Goal: Task Accomplishment & Management: Manage account settings

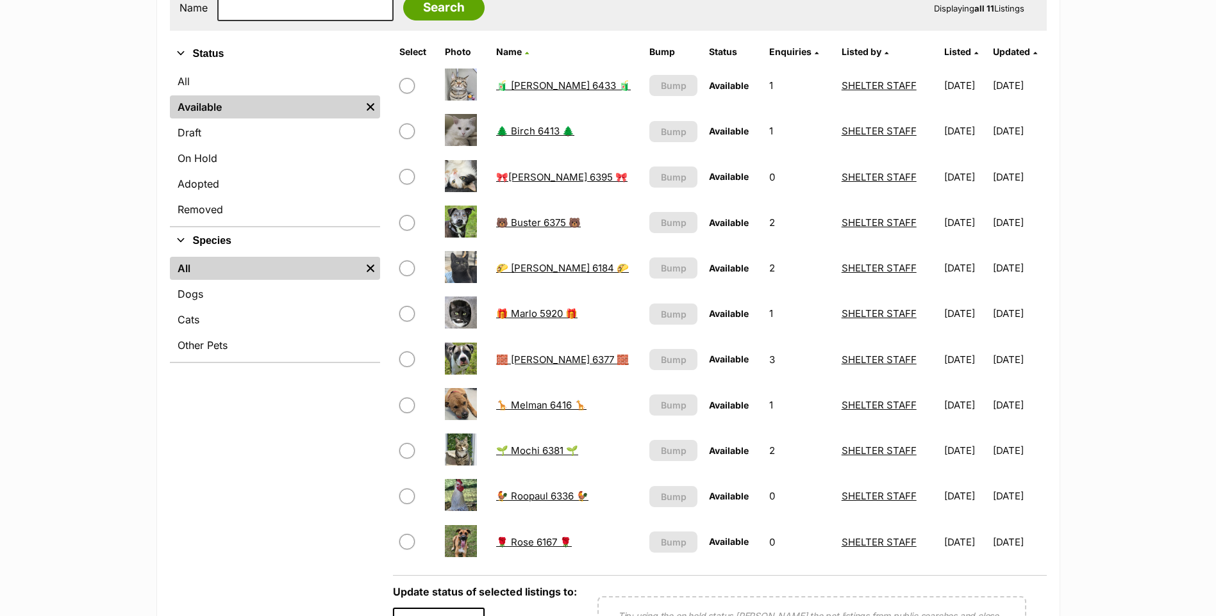
scroll to position [256, 0]
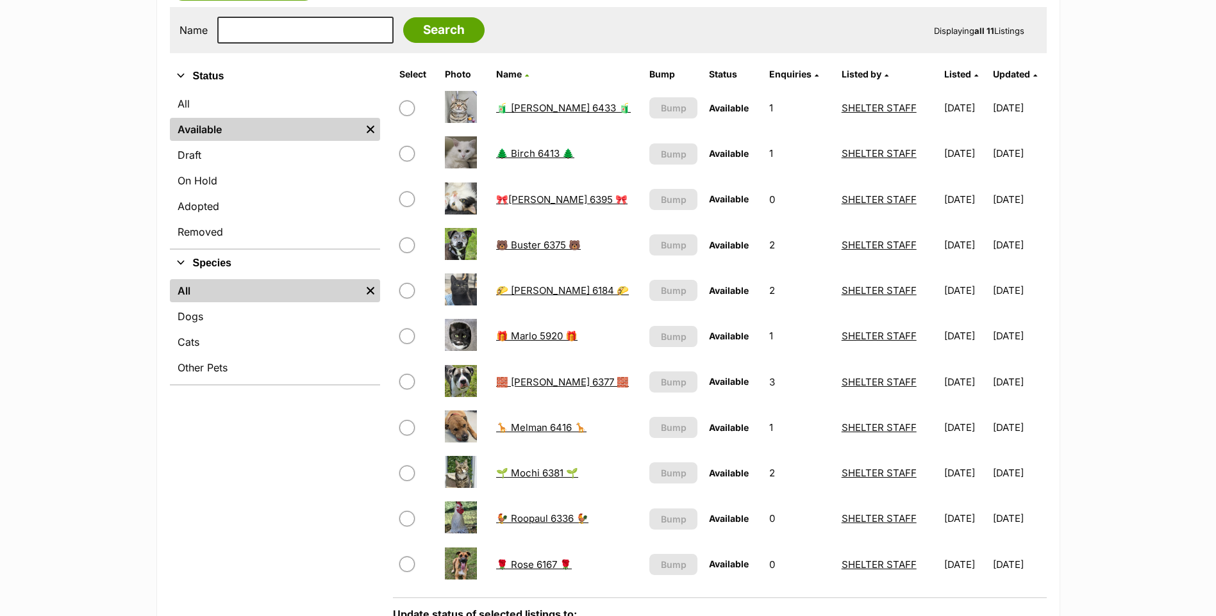
click at [539, 420] on td "🦒 Melman 6416 🦒" at bounding box center [567, 428] width 152 height 44
click at [540, 436] on td "🦒 Melman 6416 🦒" at bounding box center [567, 428] width 152 height 44
click at [545, 422] on link "🦒 Melman 6416 🦒" at bounding box center [541, 428] width 90 height 12
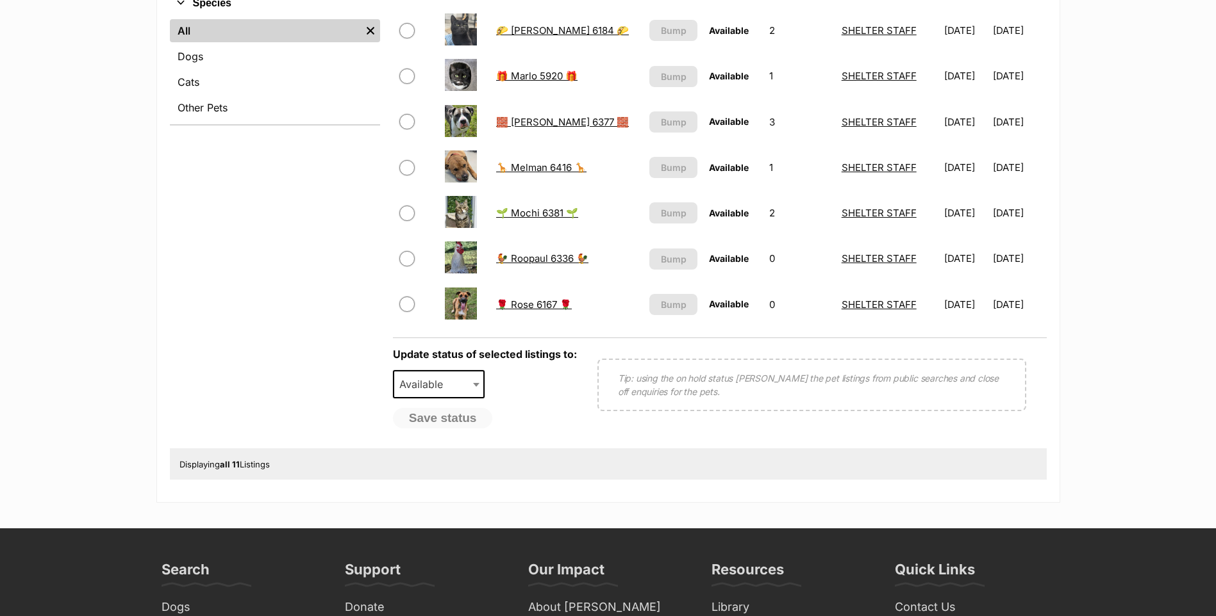
scroll to position [421, 0]
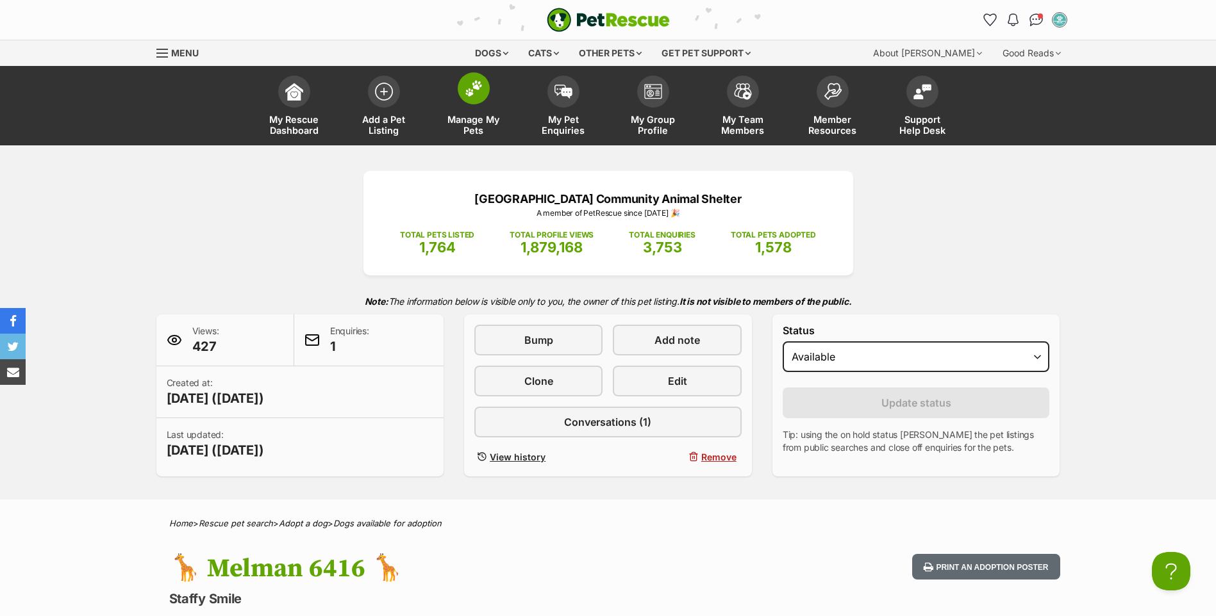
click at [481, 104] on link "Manage My Pets" at bounding box center [474, 107] width 90 height 76
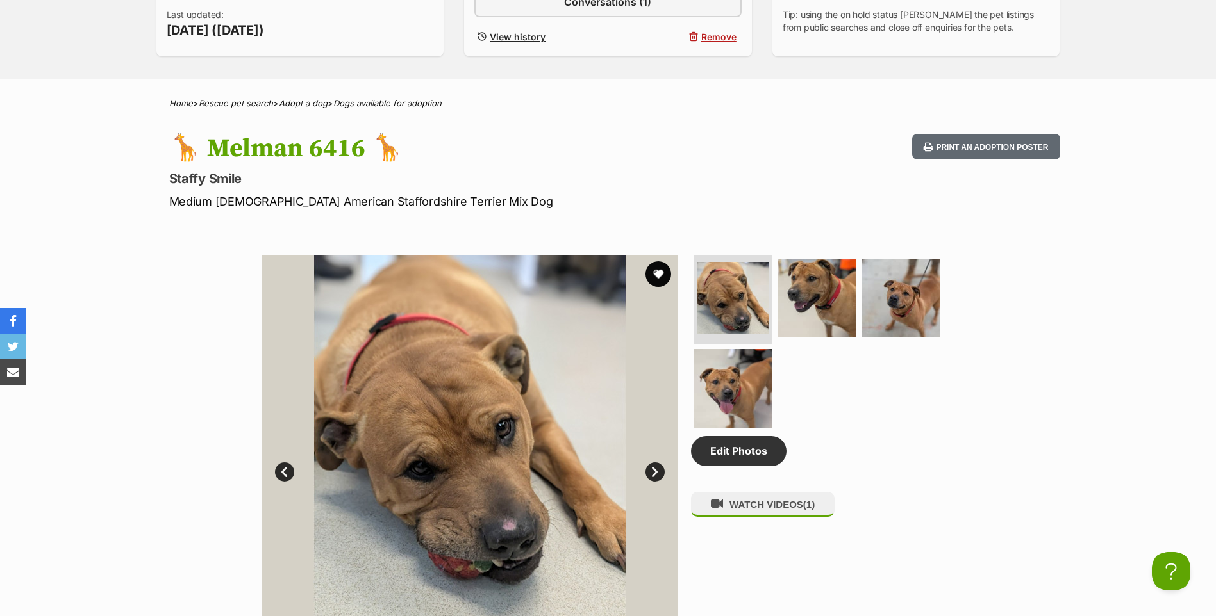
scroll to position [449, 0]
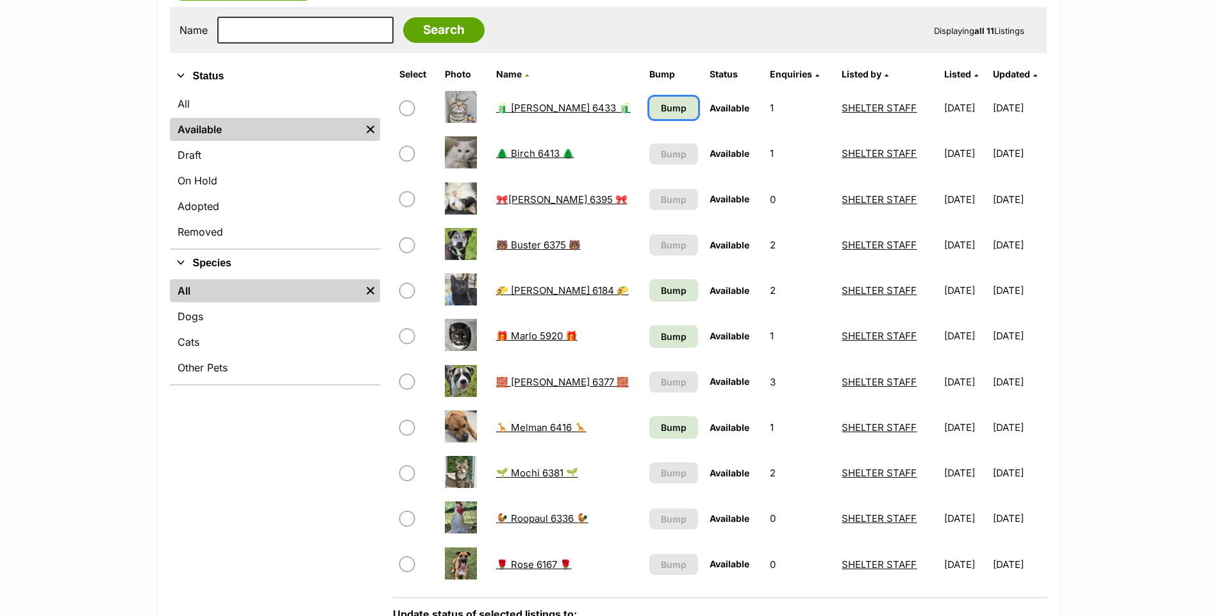
click at [654, 99] on link "Bump" at bounding box center [673, 108] width 49 height 22
click at [661, 286] on span "Bump" at bounding box center [674, 290] width 26 height 13
drag, startPoint x: 653, startPoint y: 337, endPoint x: 657, endPoint y: 371, distance: 34.2
click at [661, 338] on span "Bump" at bounding box center [674, 336] width 26 height 13
click at [661, 425] on span "Bump" at bounding box center [674, 427] width 26 height 13
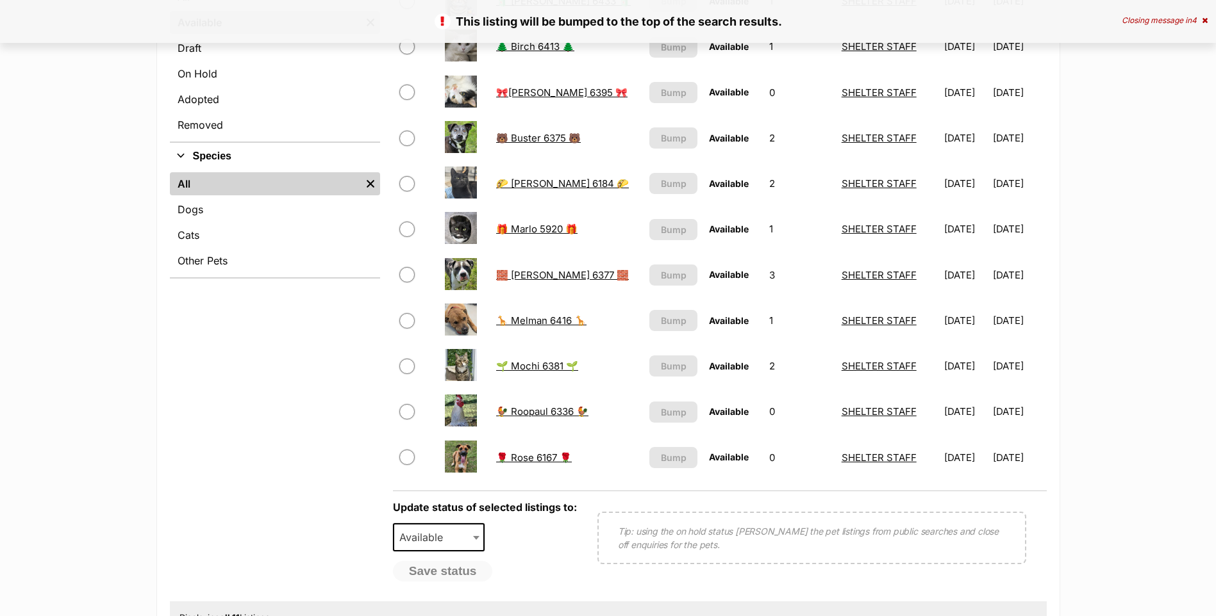
scroll to position [449, 0]
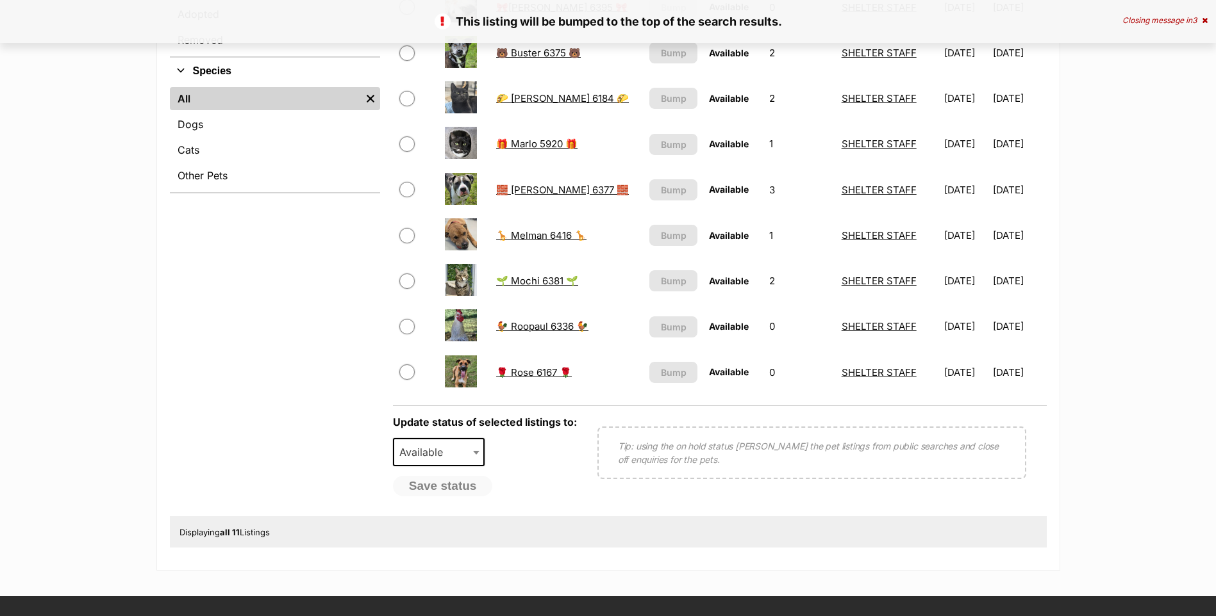
click at [513, 376] on link "🌹 Rose 6167 🌹" at bounding box center [534, 373] width 76 height 12
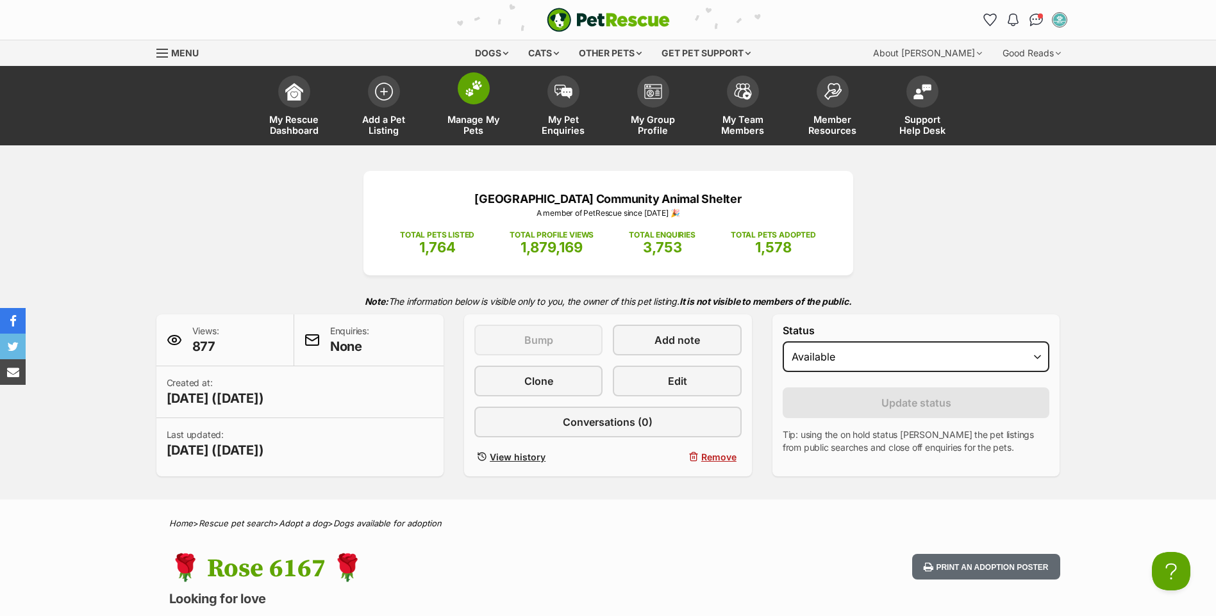
click at [488, 107] on link "Manage My Pets" at bounding box center [474, 107] width 90 height 76
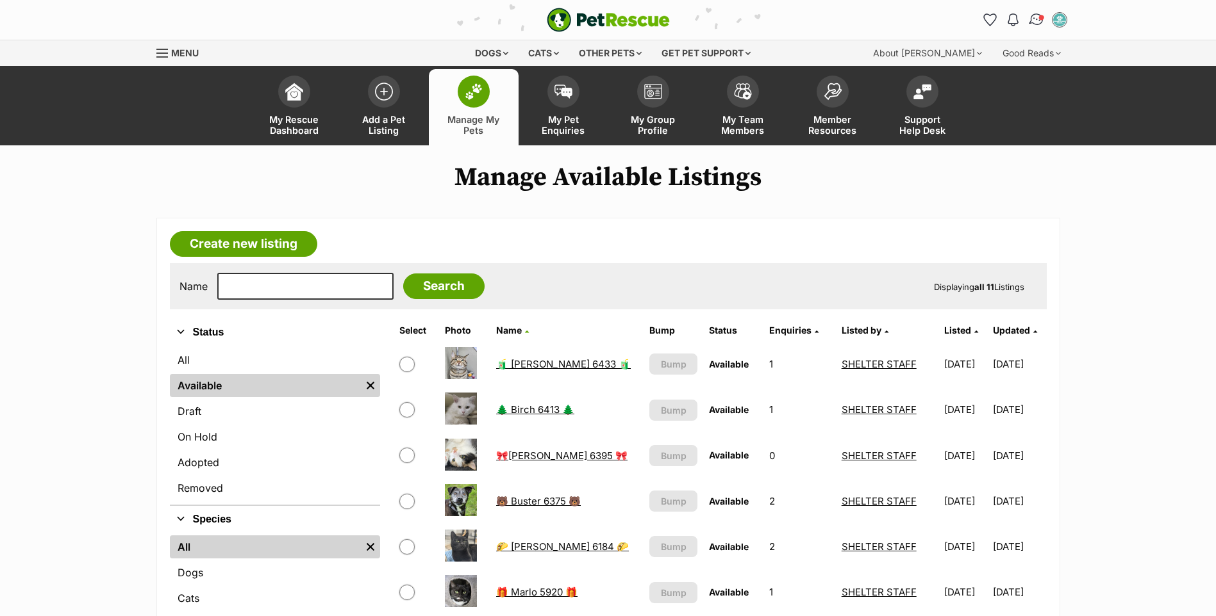
click at [1032, 19] on img "Conversations" at bounding box center [1035, 20] width 17 height 17
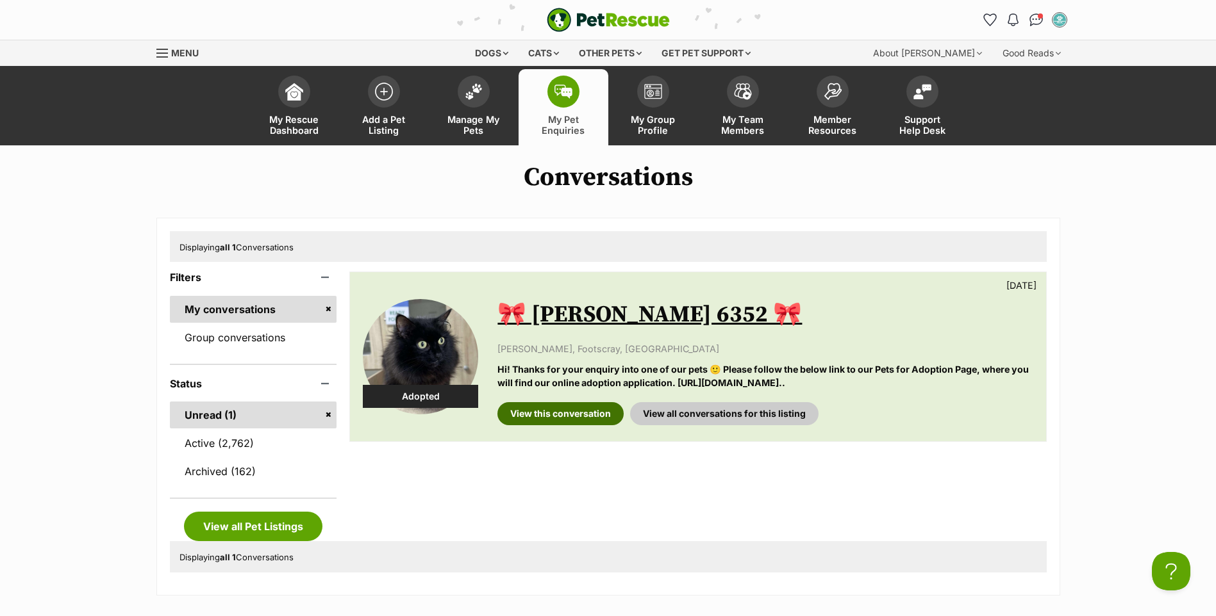
click at [549, 411] on link "View this conversation" at bounding box center [560, 413] width 126 height 23
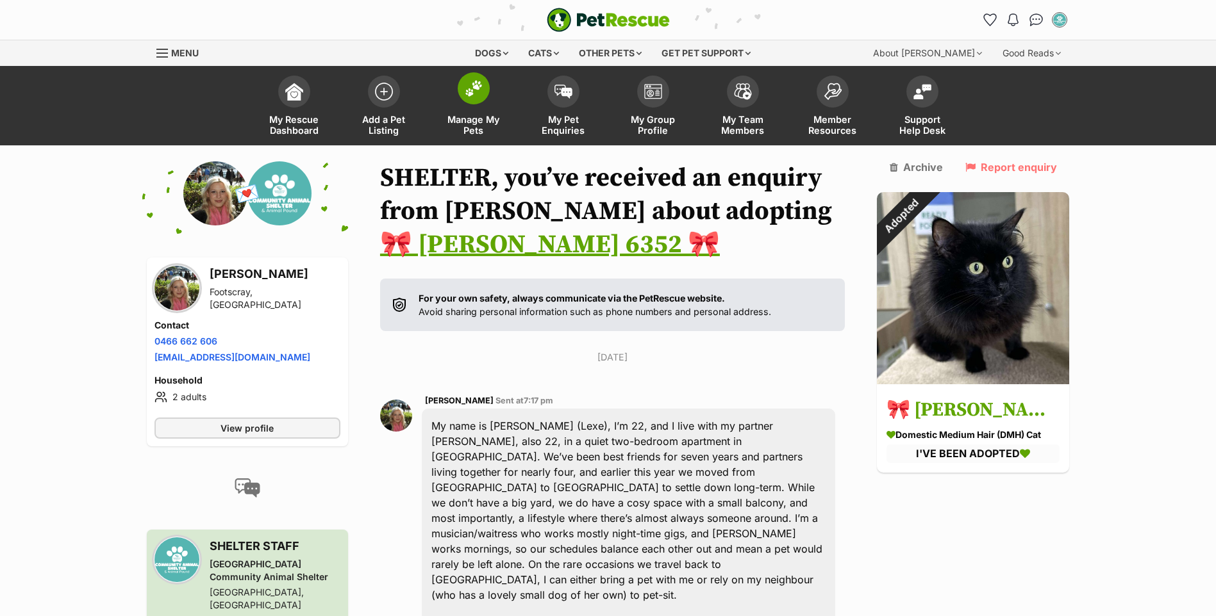
click at [475, 95] on img at bounding box center [474, 88] width 18 height 17
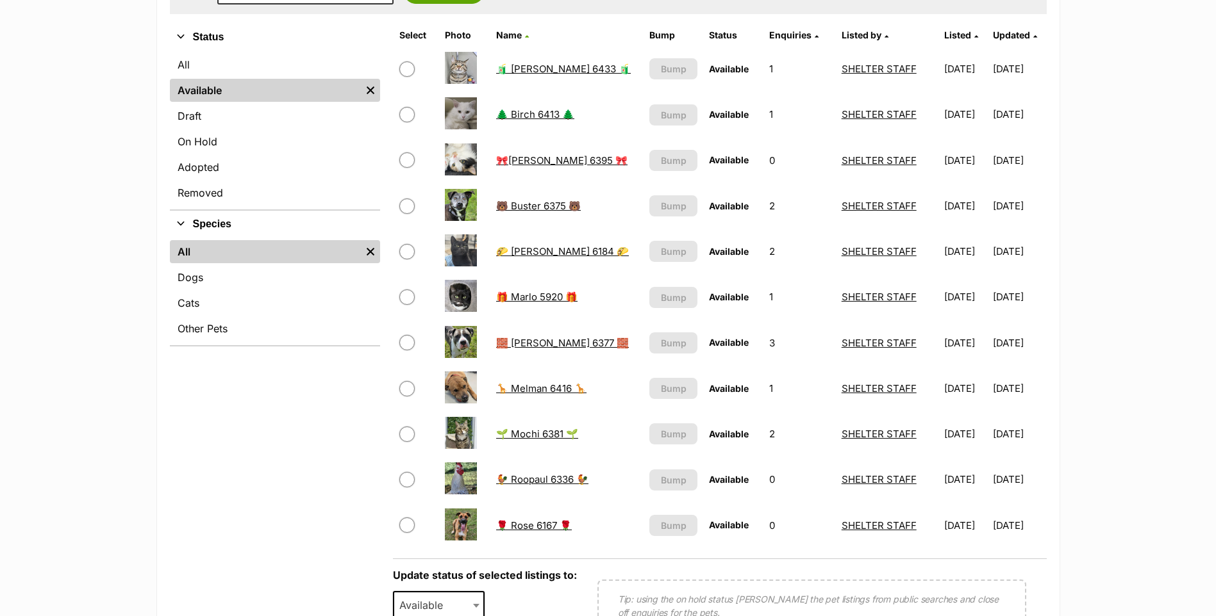
scroll to position [320, 0]
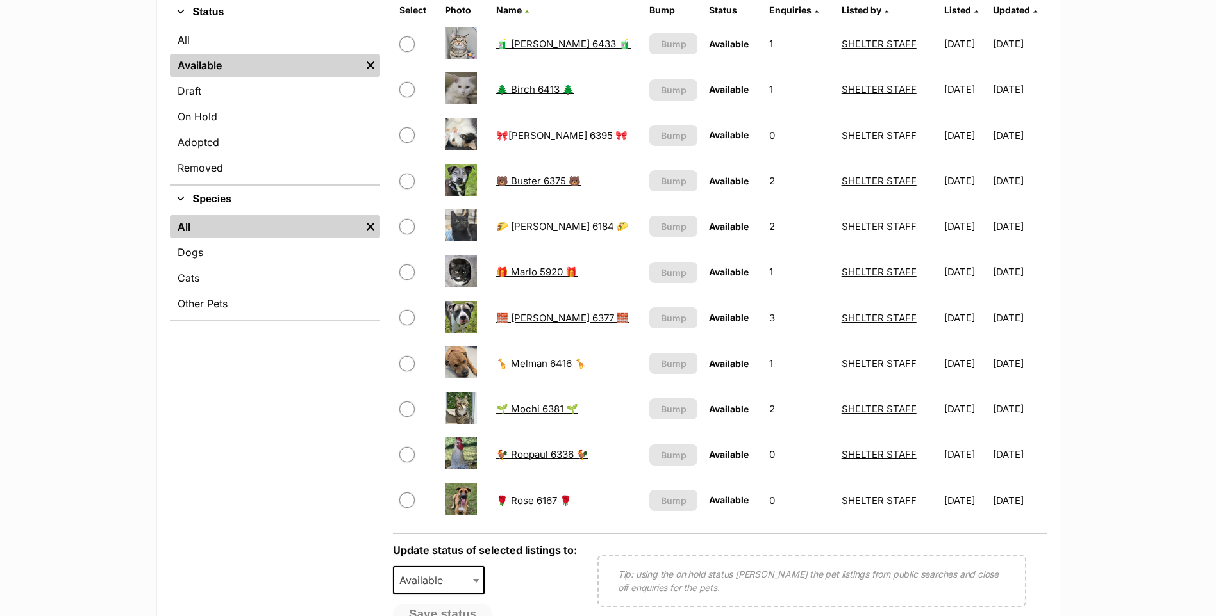
click at [539, 359] on link "🦒 Melman 6416 🦒" at bounding box center [541, 364] width 90 height 12
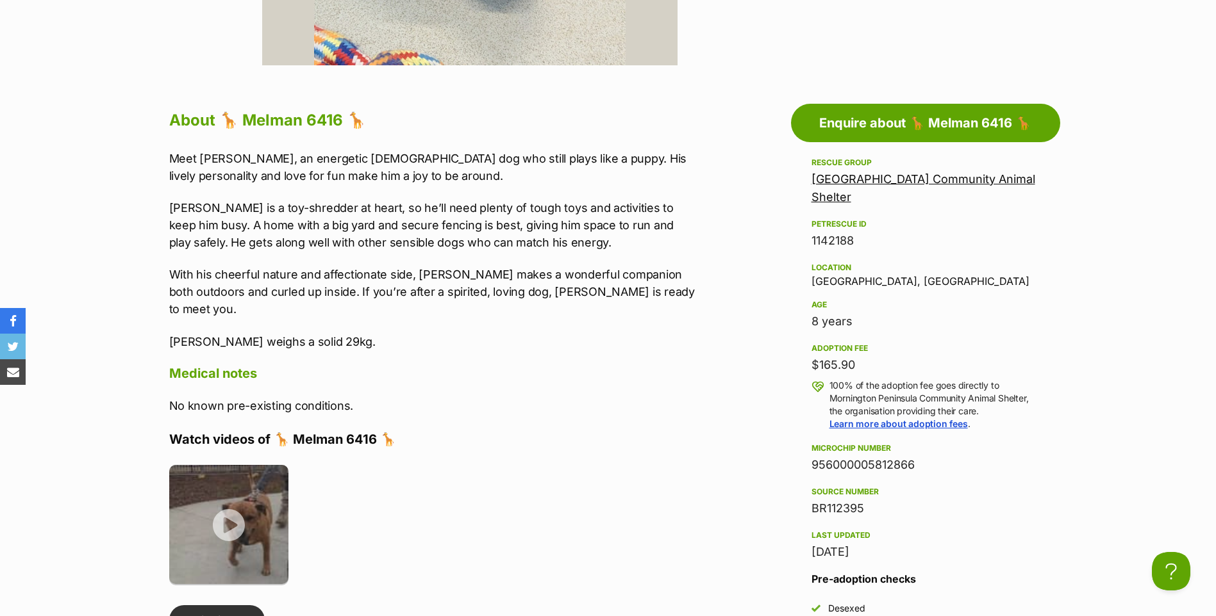
drag, startPoint x: 506, startPoint y: 382, endPoint x: 504, endPoint y: 390, distance: 8.1
drag, startPoint x: 504, startPoint y: 390, endPoint x: 558, endPoint y: 557, distance: 176.5
click at [558, 557] on ul at bounding box center [433, 529] width 529 height 129
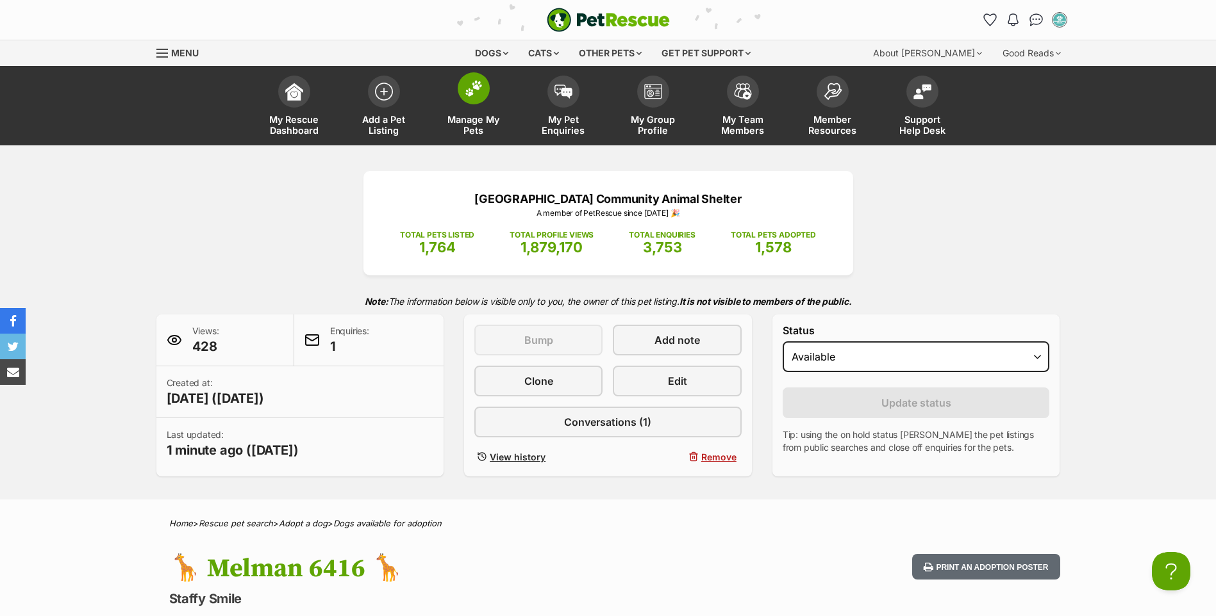
click at [477, 116] on span "Manage My Pets" at bounding box center [474, 125] width 58 height 22
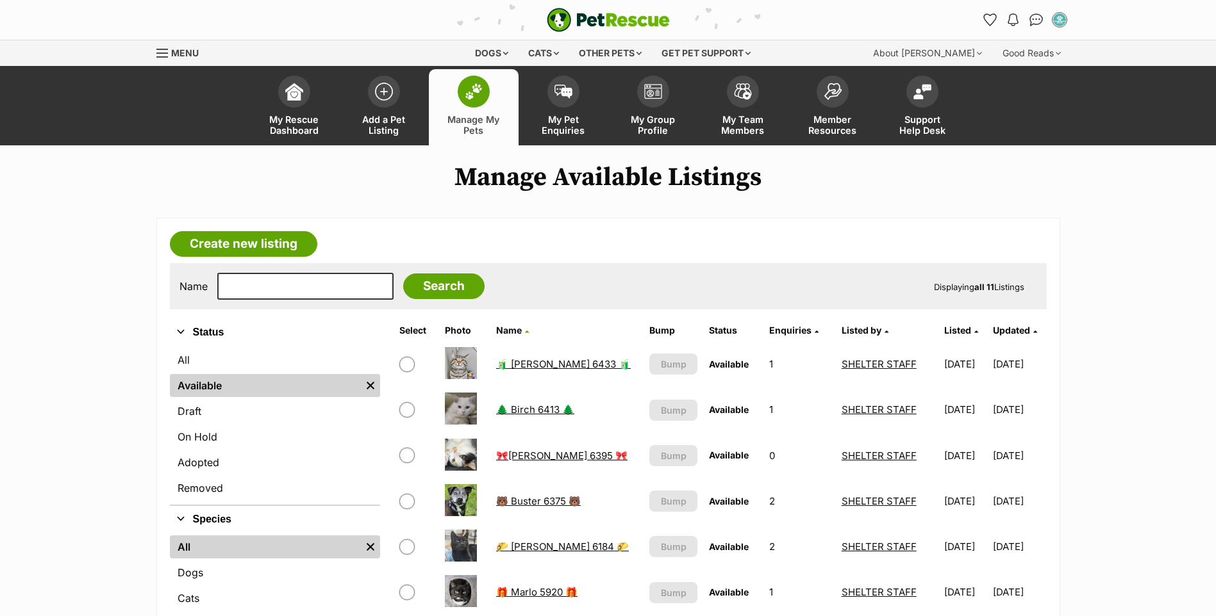
drag, startPoint x: 495, startPoint y: 101, endPoint x: 504, endPoint y: 87, distance: 16.4
click at [494, 103] on link "Manage My Pets" at bounding box center [474, 107] width 90 height 76
